Goal: Navigation & Orientation: Find specific page/section

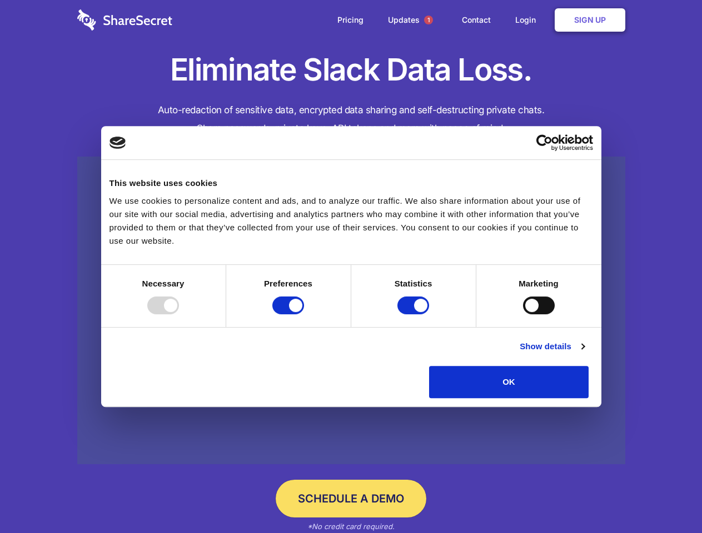
click at [179, 314] on div at bounding box center [163, 306] width 32 height 18
click at [304, 314] on input "Preferences" at bounding box center [288, 306] width 32 height 18
checkbox input "false"
click at [414, 314] on input "Statistics" at bounding box center [413, 306] width 32 height 18
checkbox input "false"
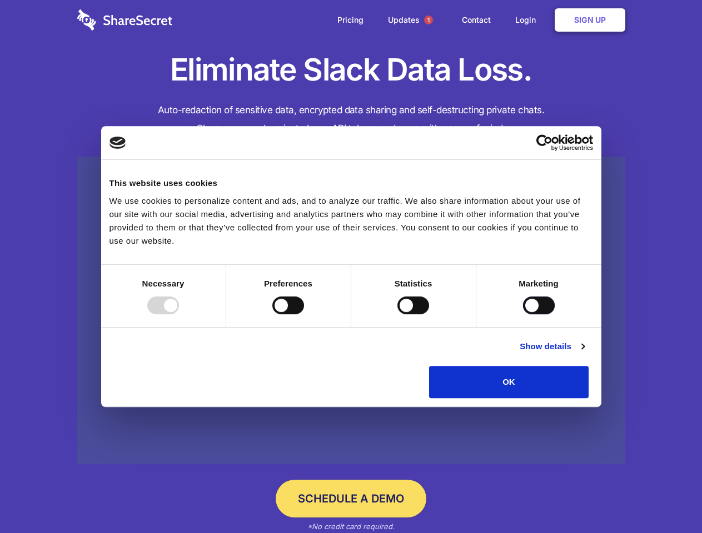
click at [523, 314] on input "Marketing" at bounding box center [539, 306] width 32 height 18
checkbox input "true"
click at [584, 353] on link "Show details" at bounding box center [551, 346] width 64 height 13
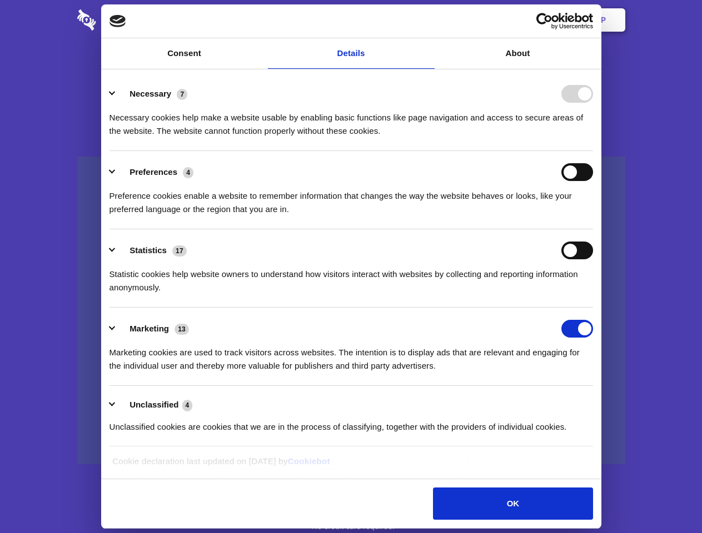
click at [593, 151] on li "Necessary 7 Necessary cookies help make a website usable by enabling basic func…" at bounding box center [350, 112] width 483 height 78
click at [428, 20] on span "1" at bounding box center [428, 20] width 9 height 9
